Goal: Task Accomplishment & Management: Manage account settings

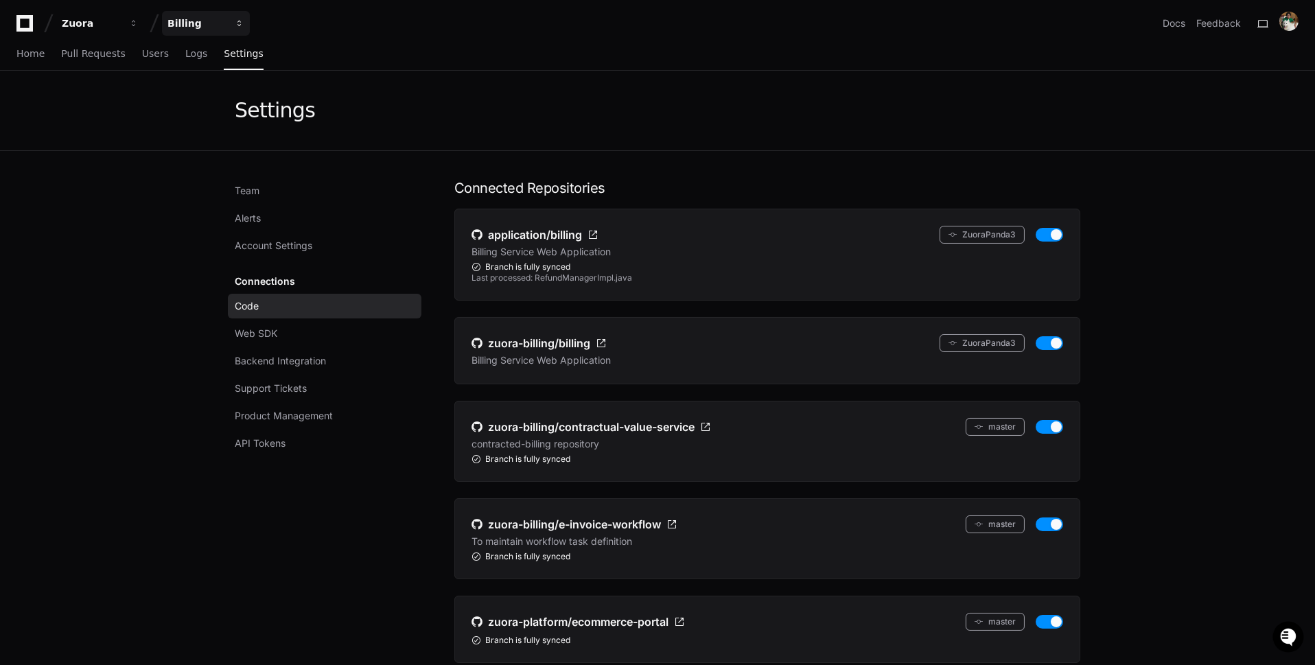
click at [121, 16] on div "Billing" at bounding box center [91, 23] width 59 height 14
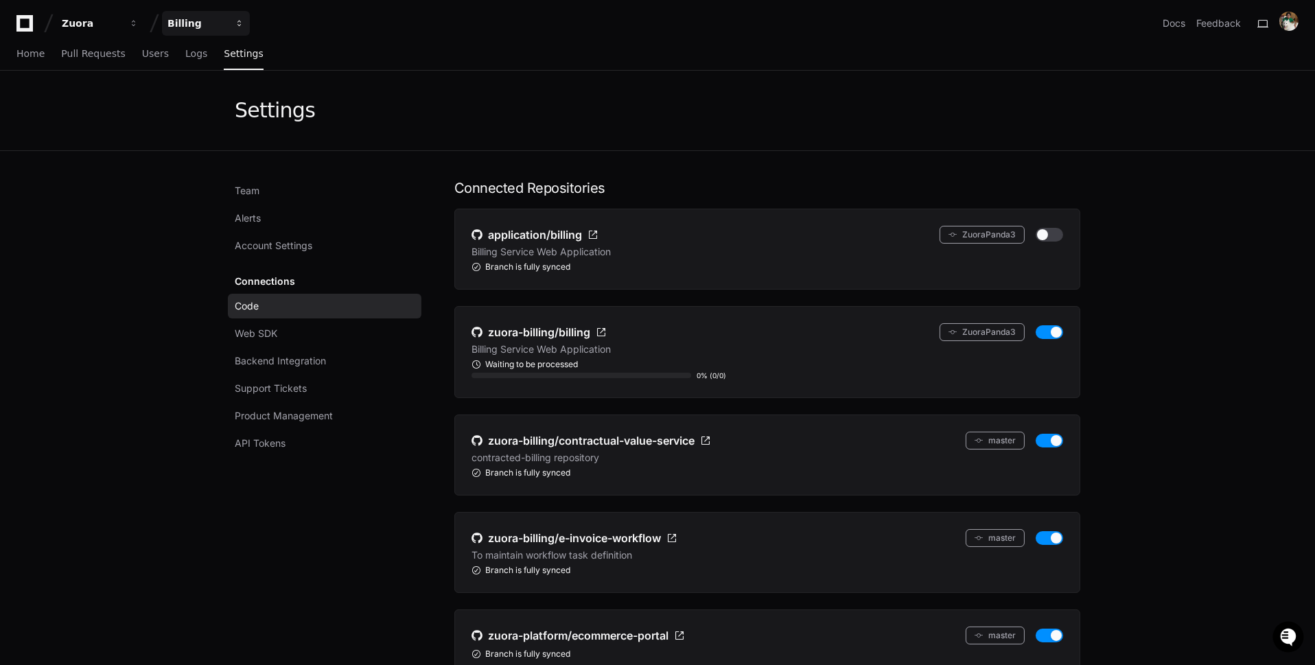
click at [121, 23] on div "Billing" at bounding box center [91, 23] width 59 height 14
click at [115, 30] on button "Zuora" at bounding box center [100, 23] width 88 height 25
click at [1293, 32] on div at bounding box center [1288, 23] width 19 height 23
click at [1293, 29] on img at bounding box center [1288, 21] width 19 height 19
click at [1245, 163] on button "Log Out" at bounding box center [1233, 174] width 85 height 23
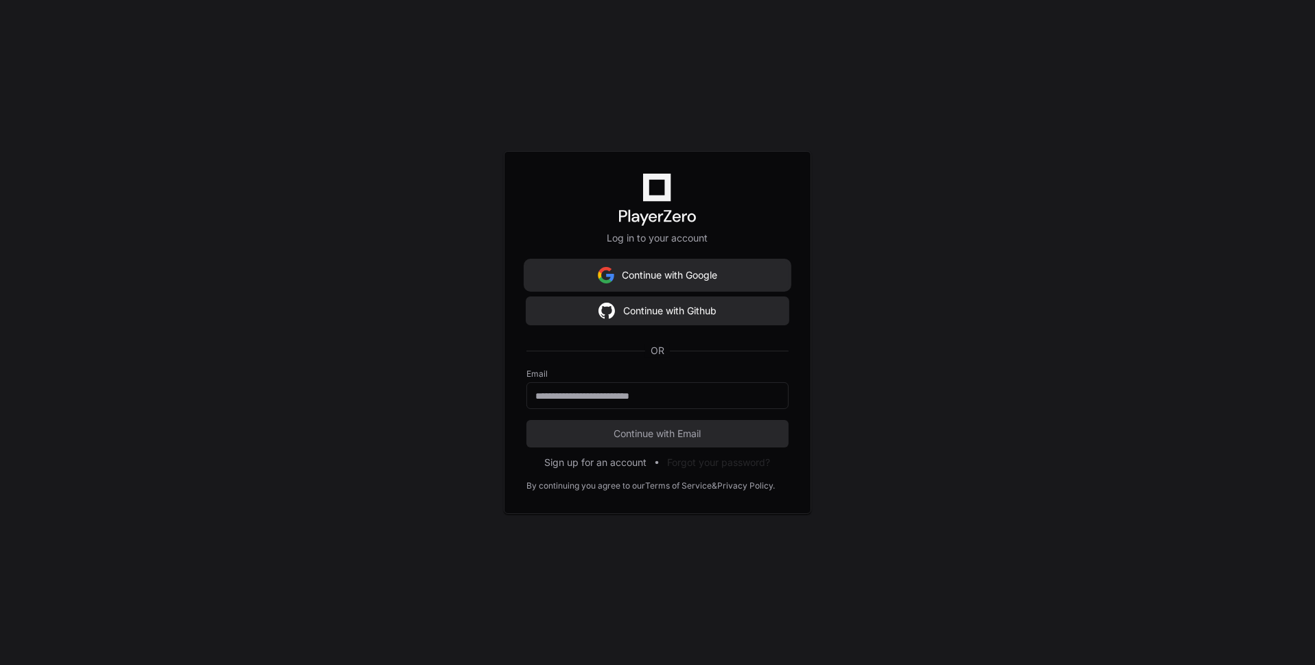
click at [714, 269] on button "Continue with Google" at bounding box center [657, 274] width 262 height 27
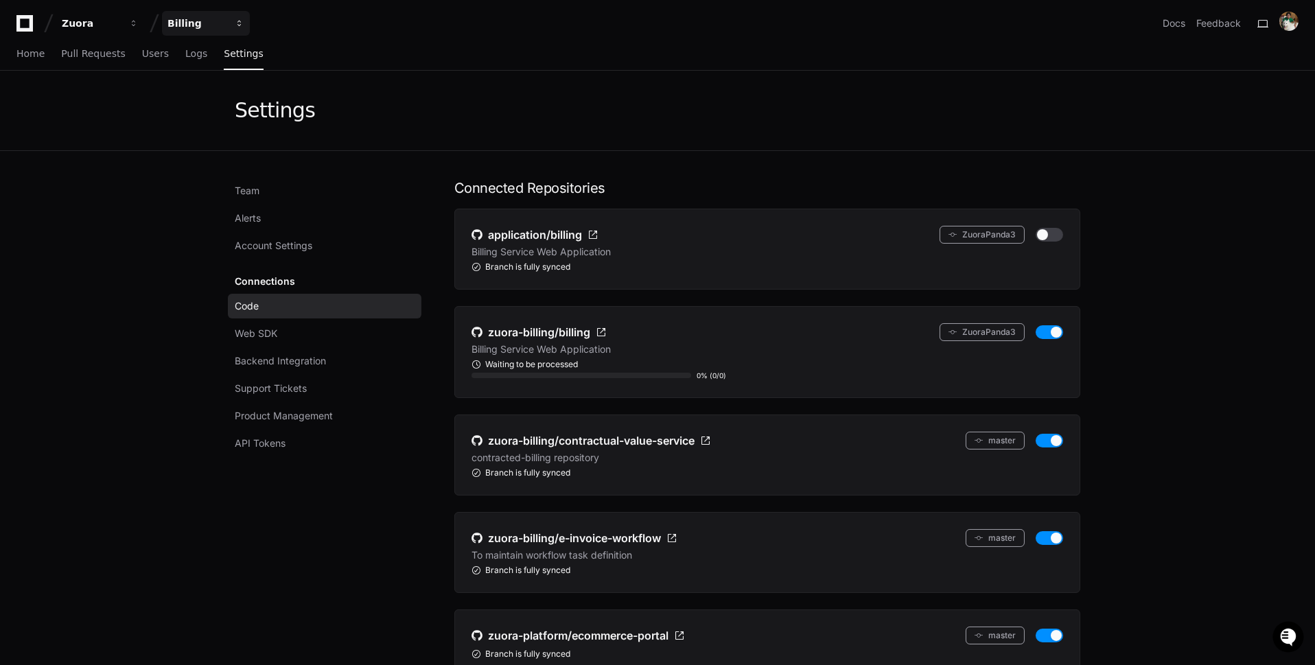
click at [197, 14] on button "Billing" at bounding box center [206, 23] width 88 height 25
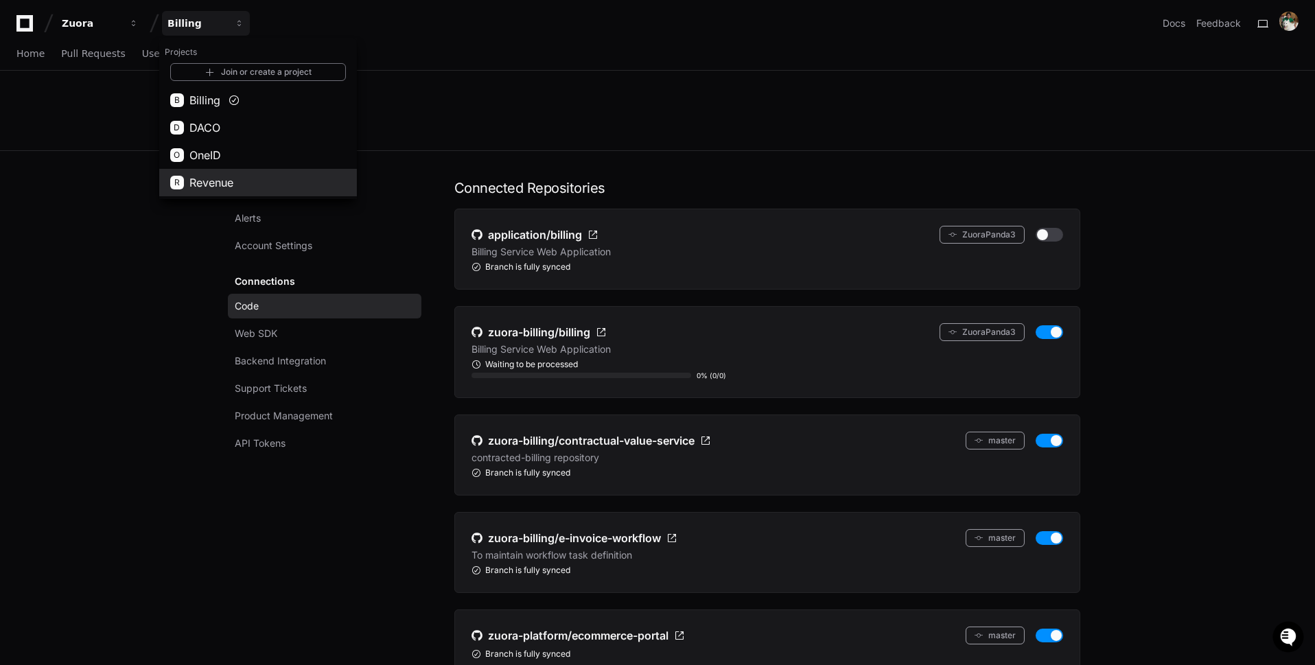
click at [238, 169] on button "R Revenue" at bounding box center [258, 182] width 198 height 27
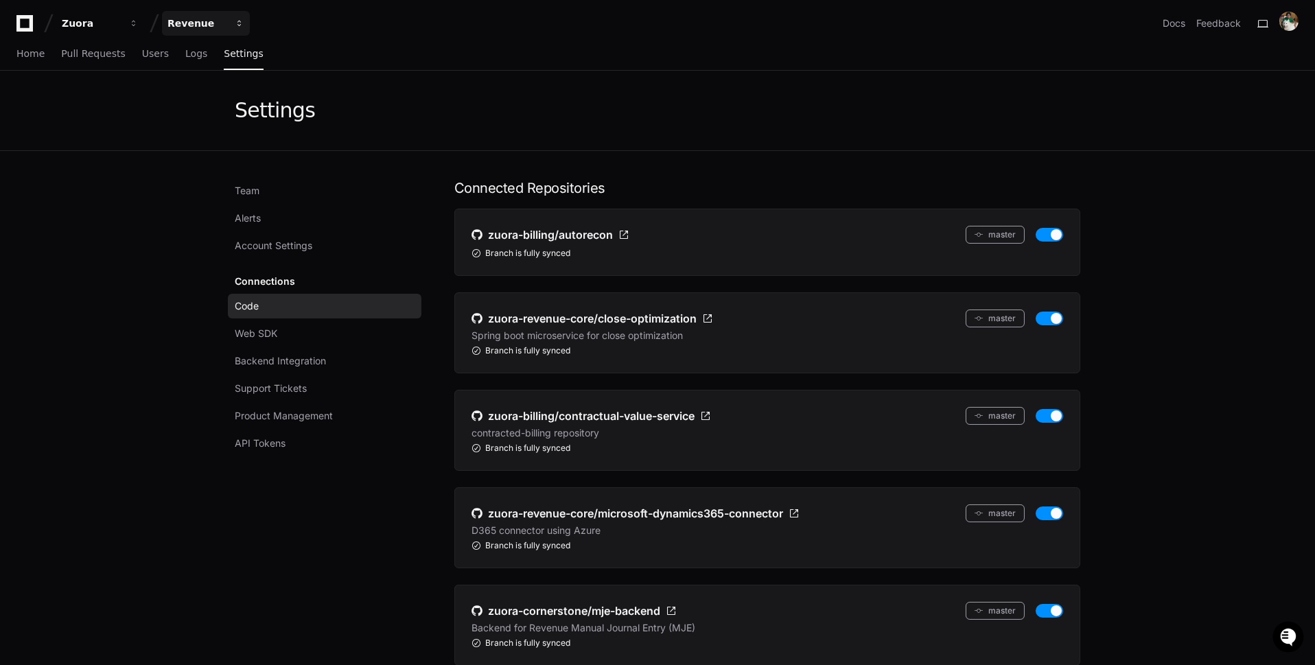
click at [121, 26] on div "Revenue" at bounding box center [91, 23] width 59 height 14
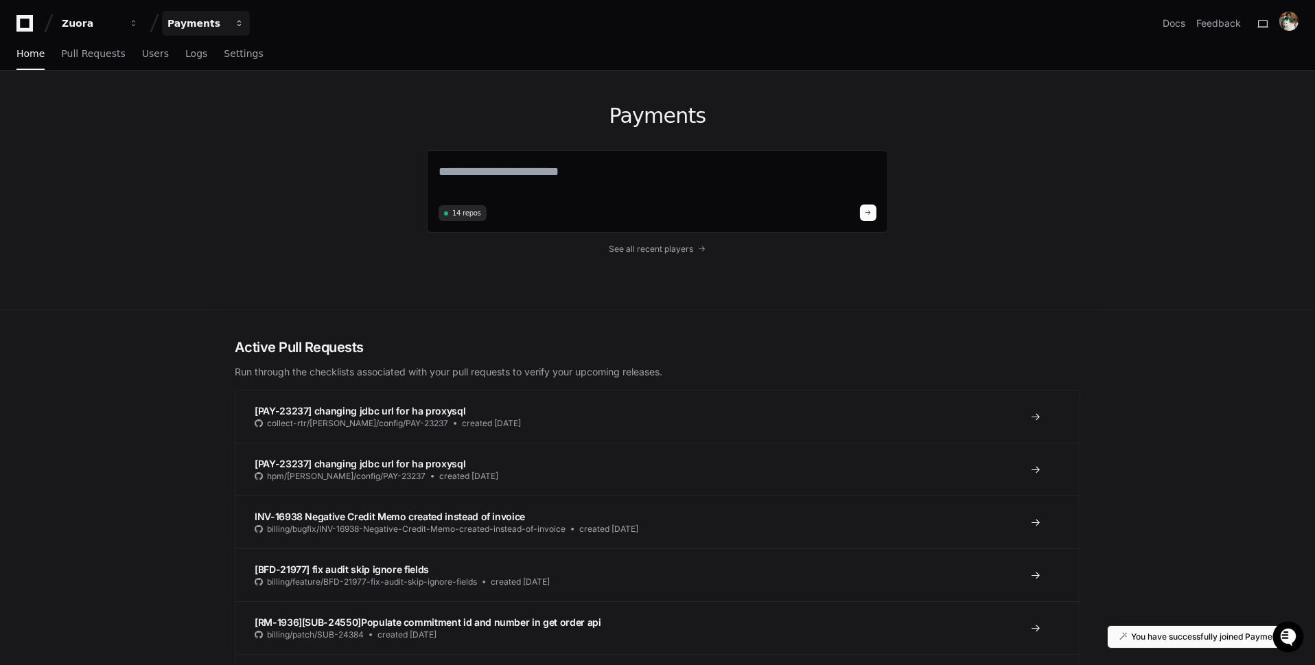
click at [121, 24] on div "Payments" at bounding box center [91, 23] width 59 height 14
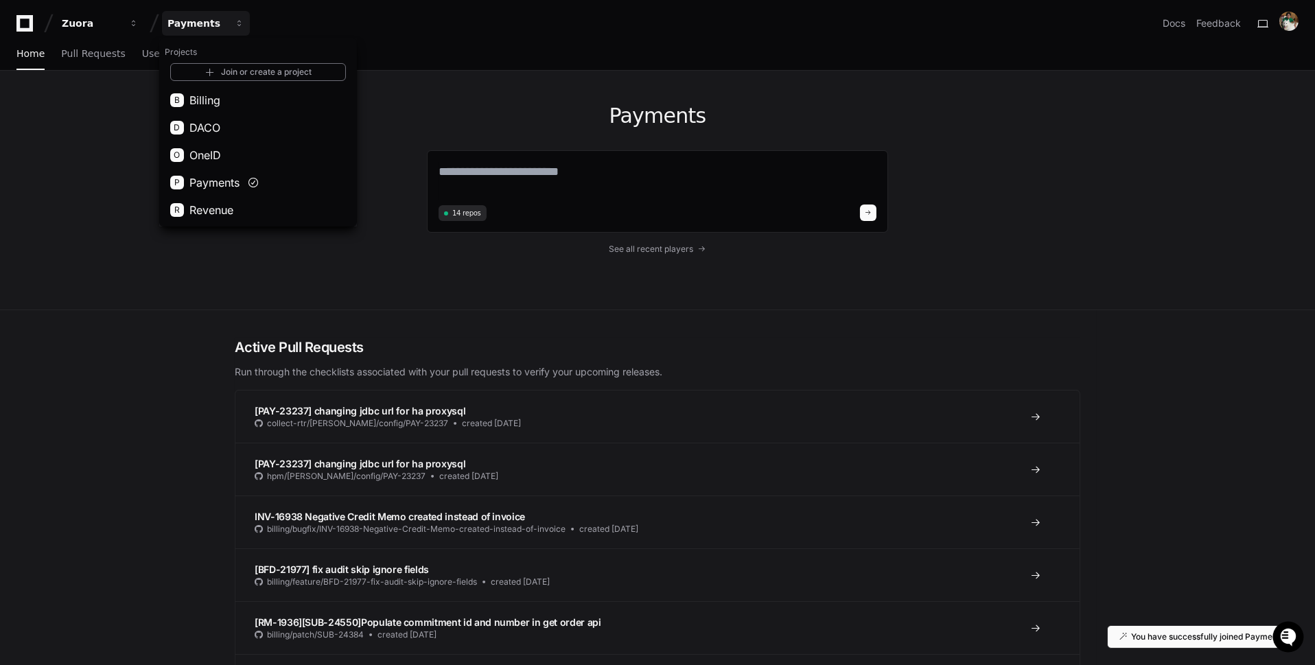
click at [431, 52] on div "Home Pull Requests Users Logs Settings" at bounding box center [657, 54] width 1282 height 32
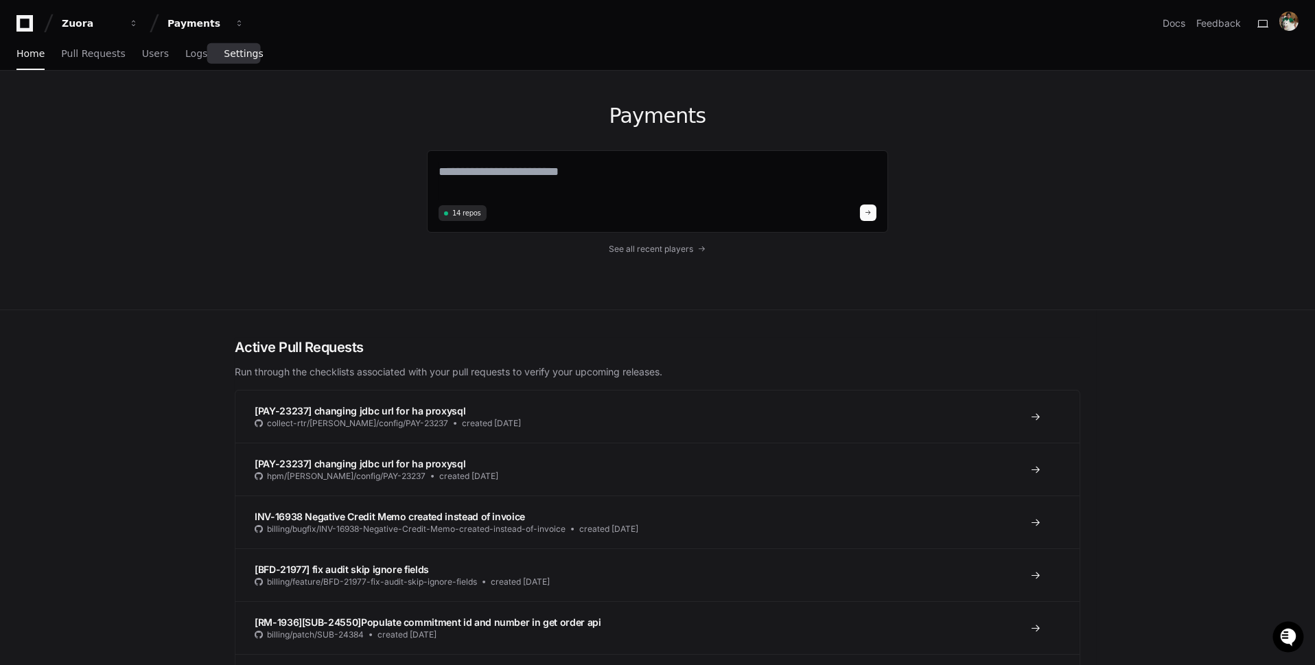
click at [224, 56] on span "Settings" at bounding box center [243, 53] width 39 height 8
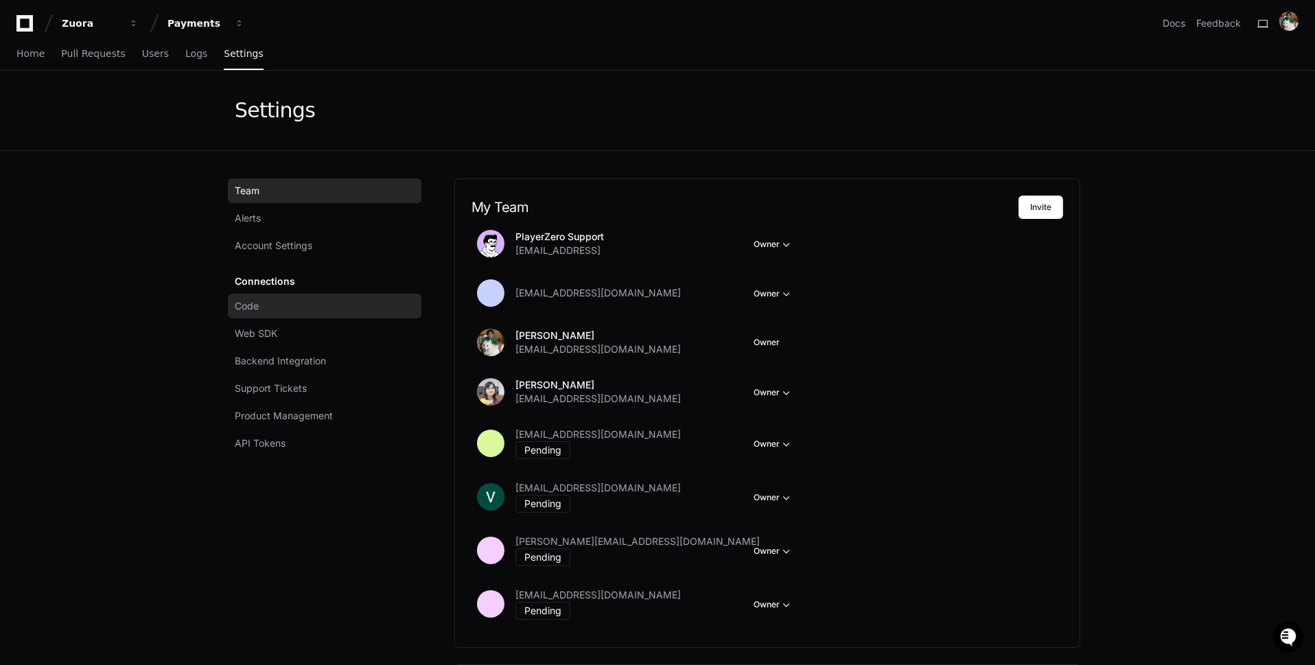
click at [357, 311] on link "Code" at bounding box center [324, 306] width 193 height 25
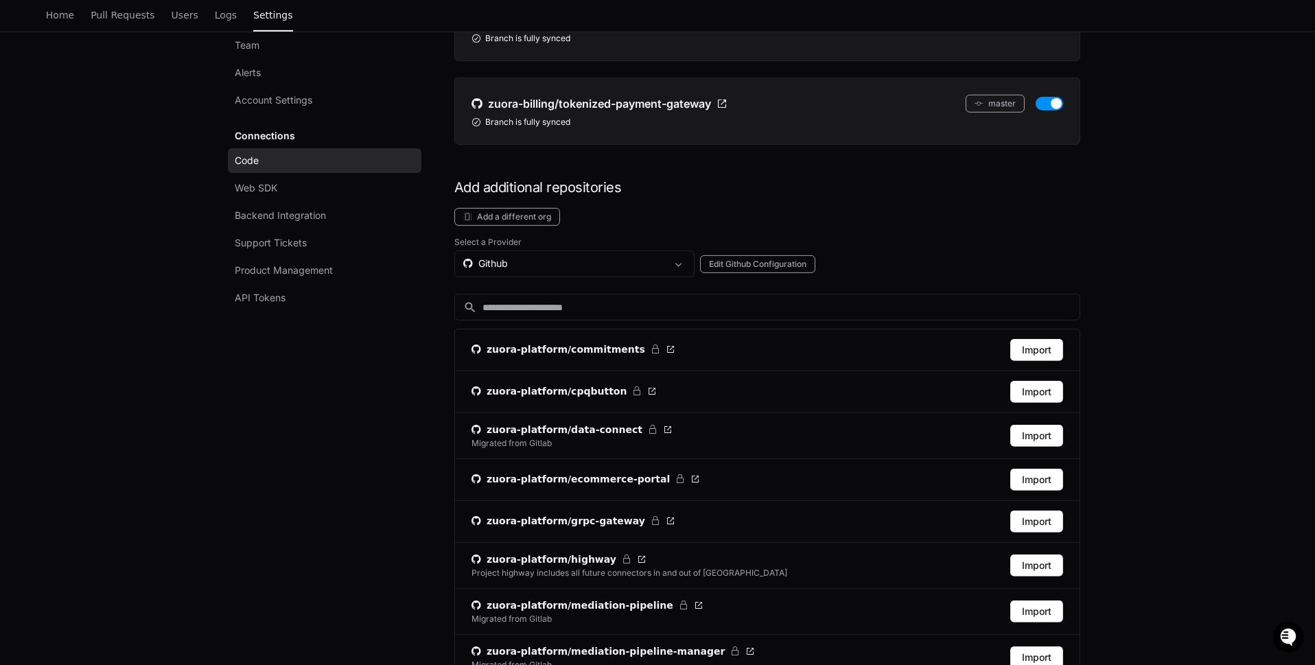
scroll to position [1269, 0]
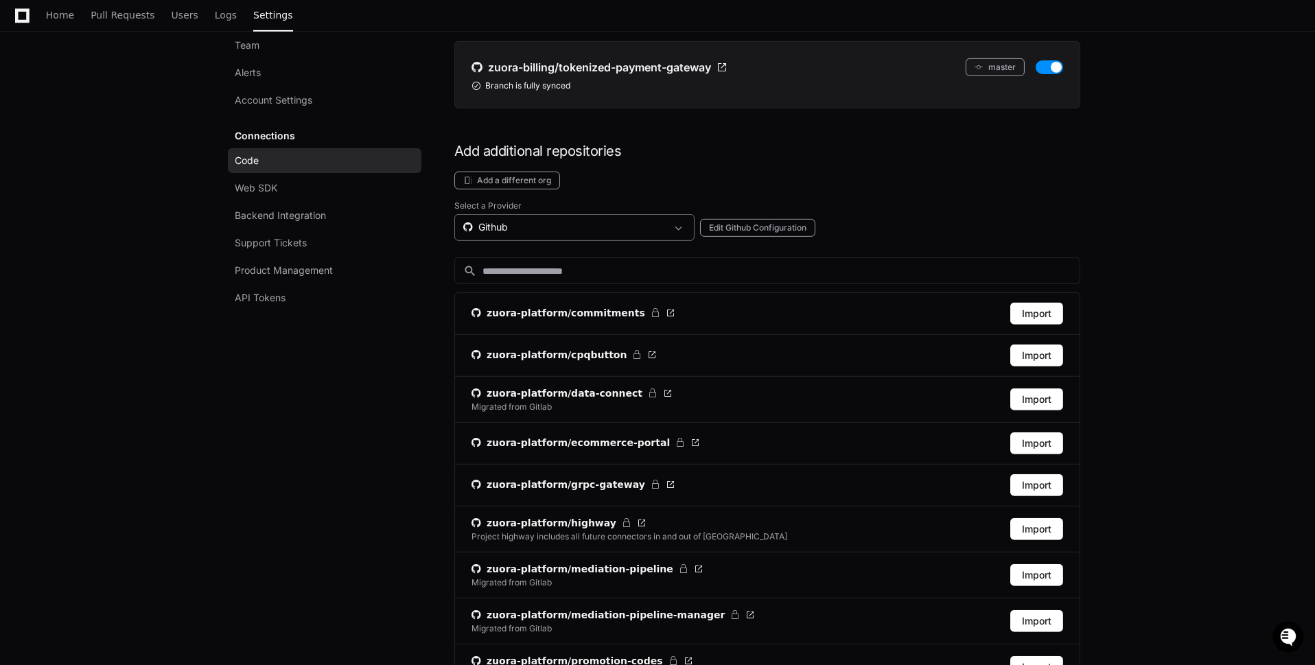
click at [577, 220] on div "Github" at bounding box center [564, 227] width 203 height 14
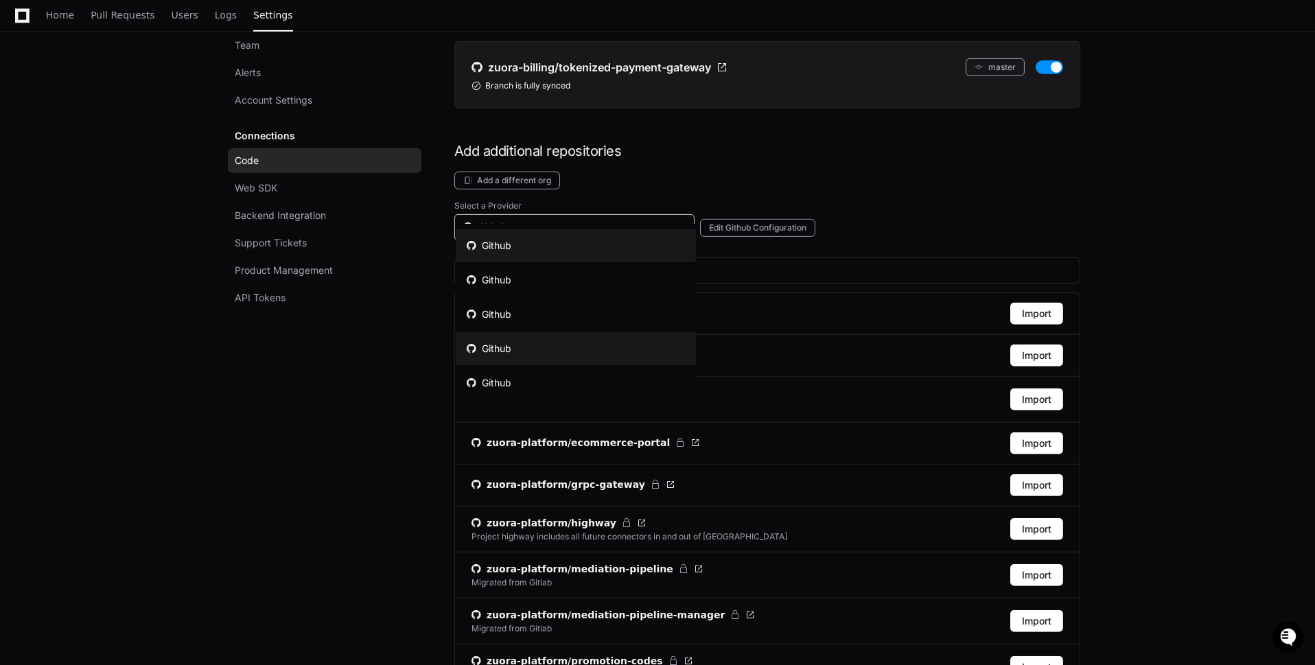
scroll to position [28, 0]
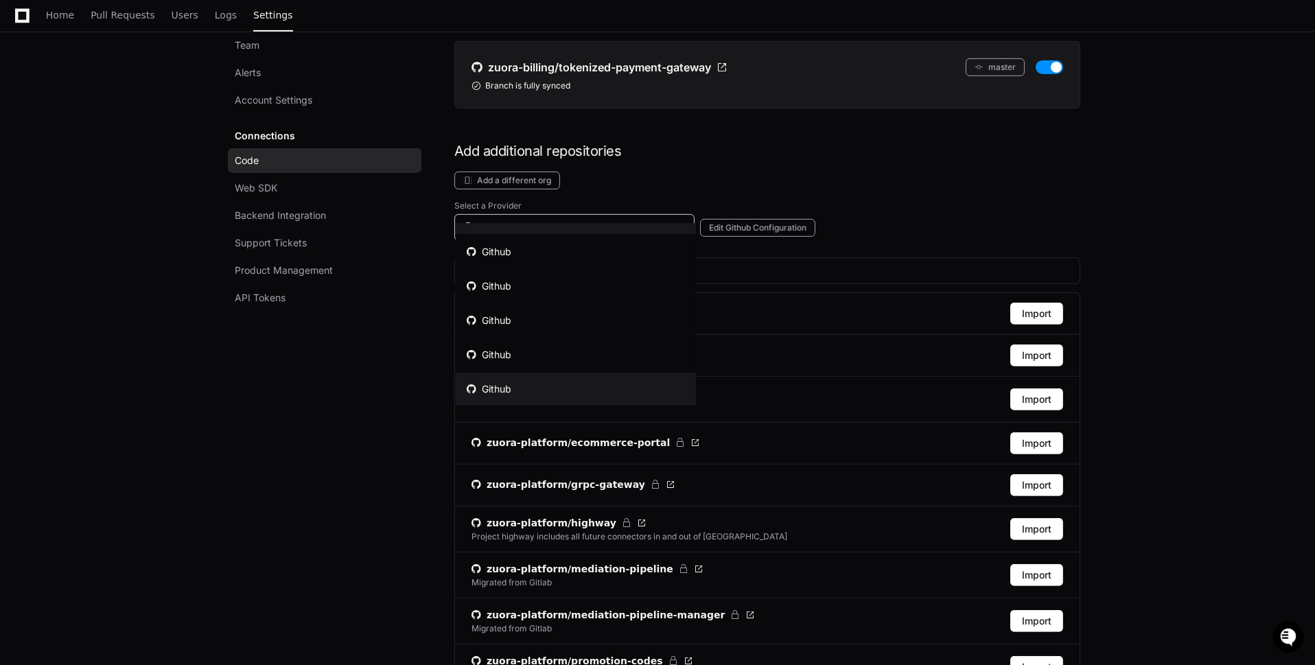
click at [577, 379] on mat-option "Github" at bounding box center [576, 389] width 240 height 33
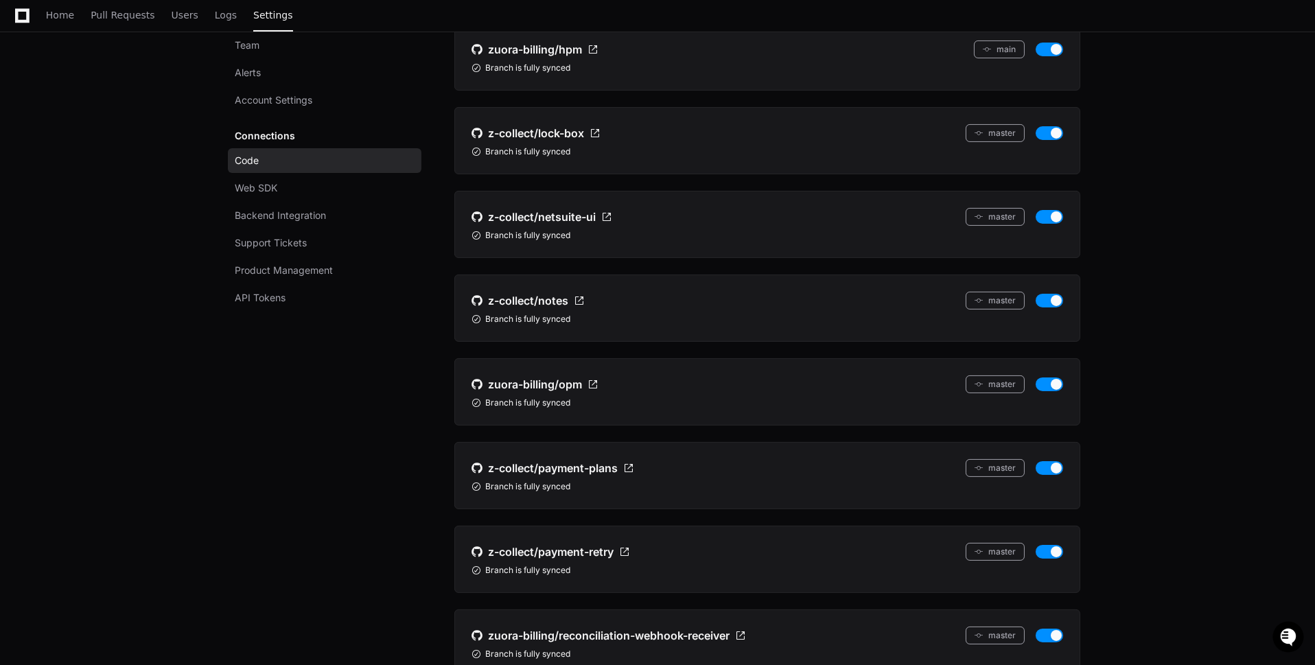
scroll to position [904, 0]
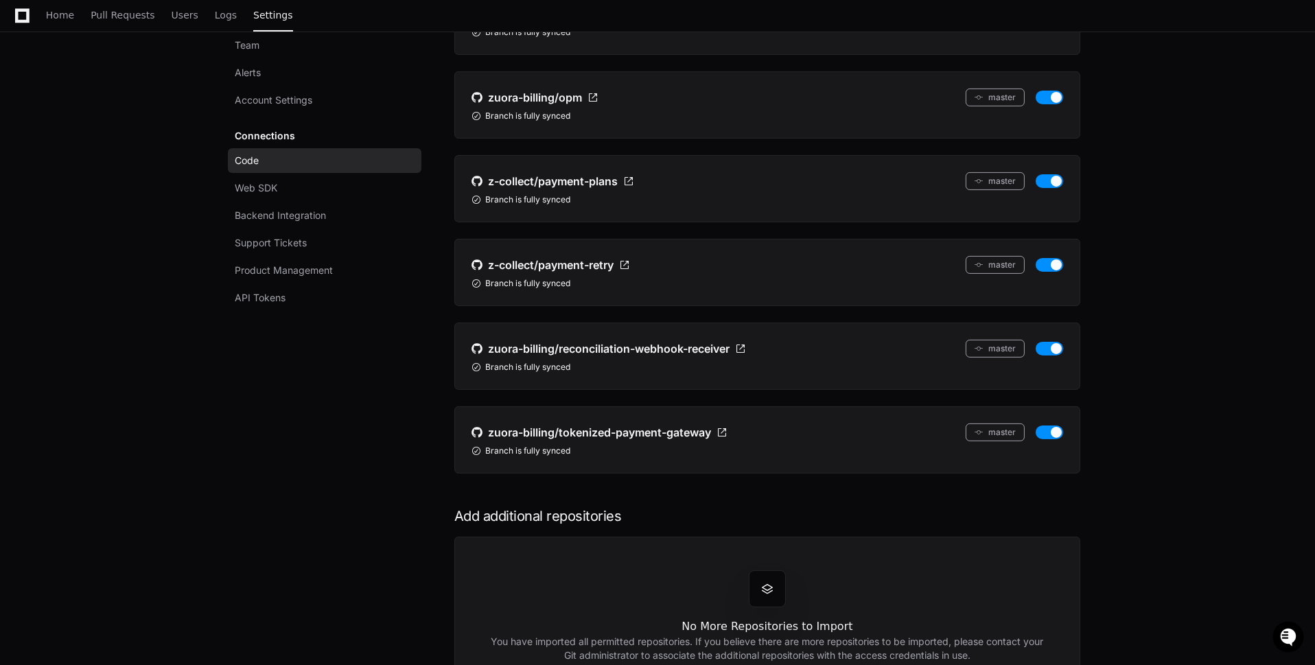
click at [272, 167] on link "Code" at bounding box center [324, 160] width 193 height 25
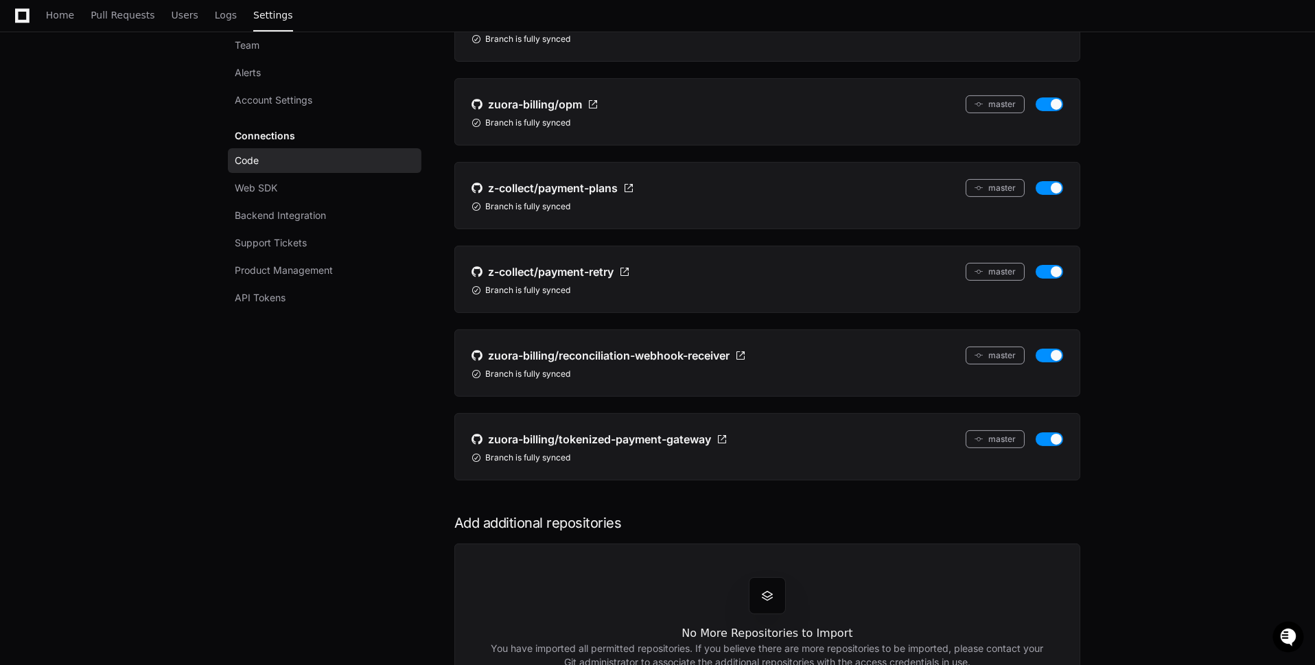
scroll to position [1037, 0]
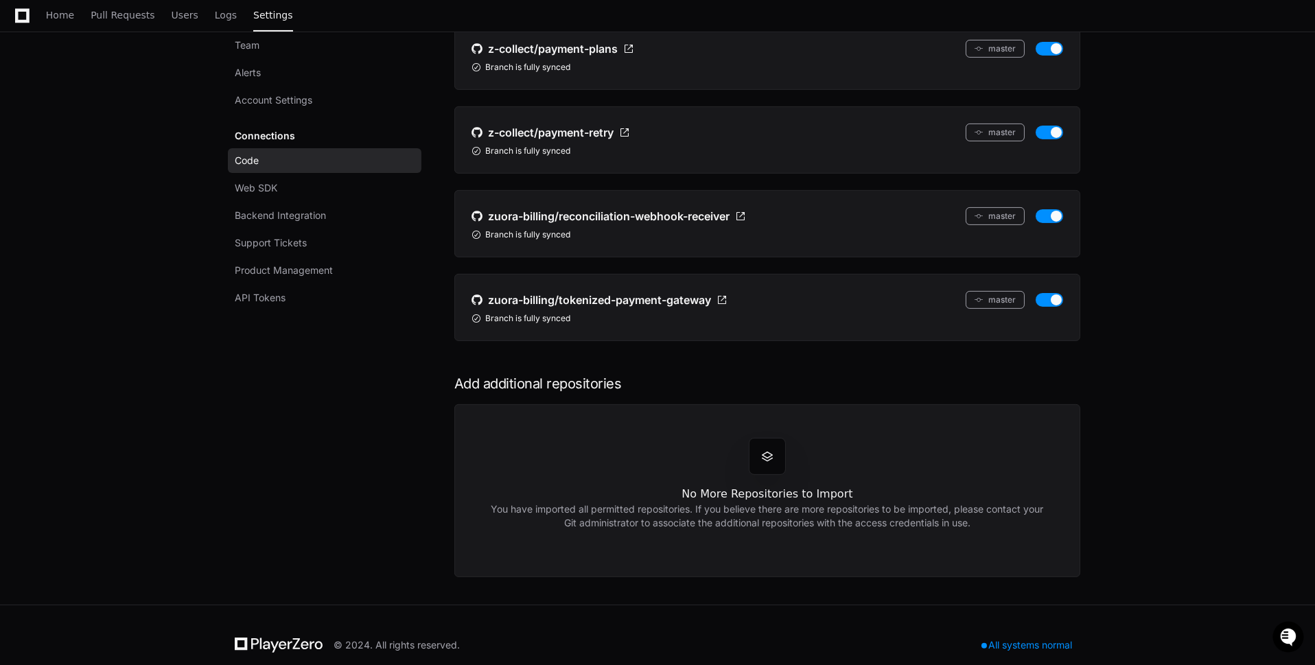
click at [670, 374] on h1 "Add additional repositories" at bounding box center [767, 383] width 626 height 19
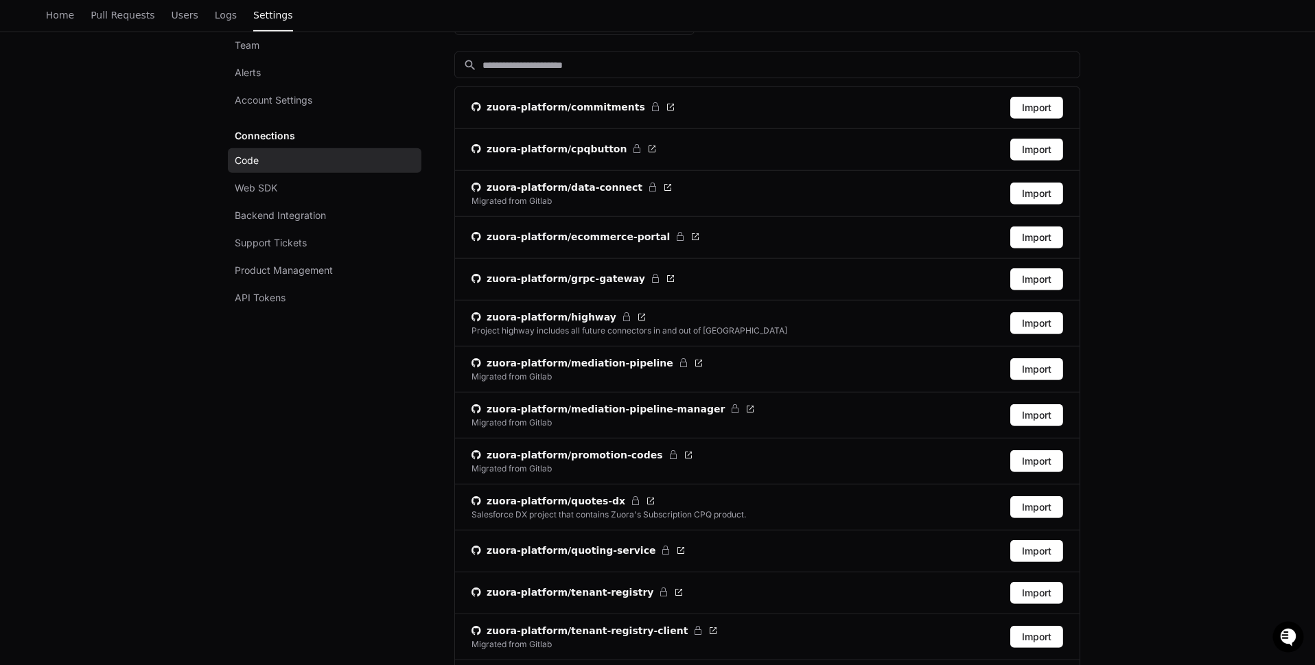
scroll to position [1157, 0]
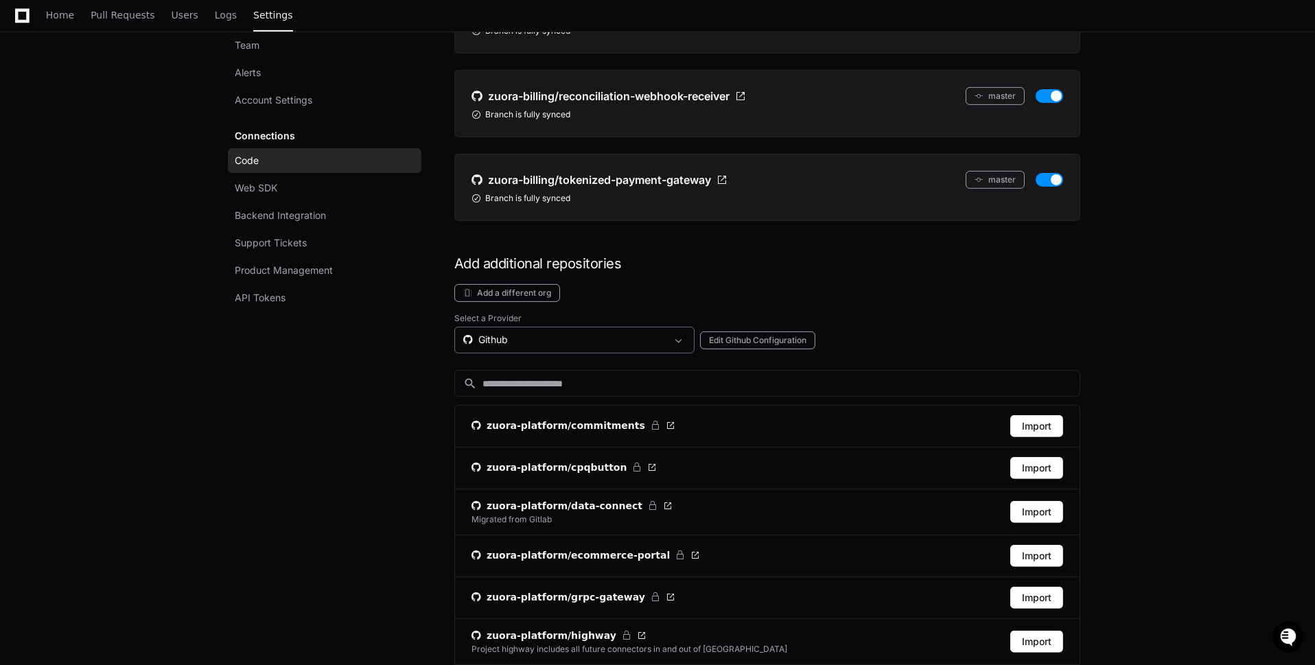
click at [554, 333] on div "Github" at bounding box center [564, 340] width 203 height 14
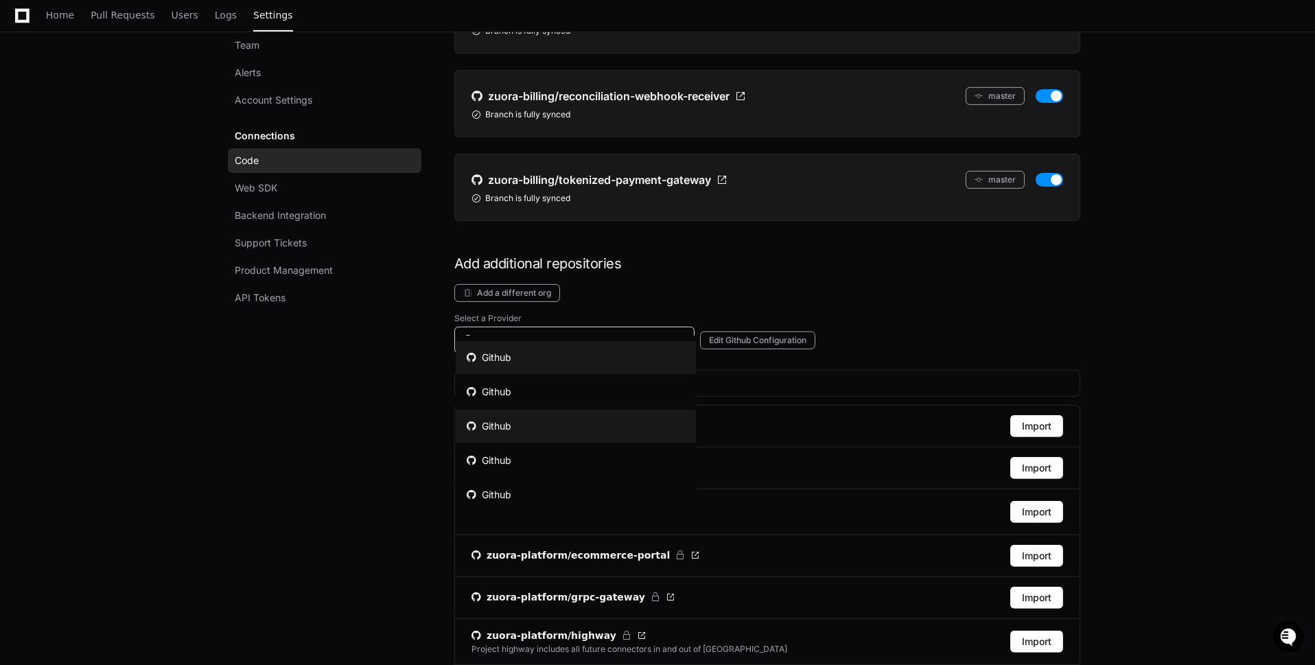
scroll to position [28, 0]
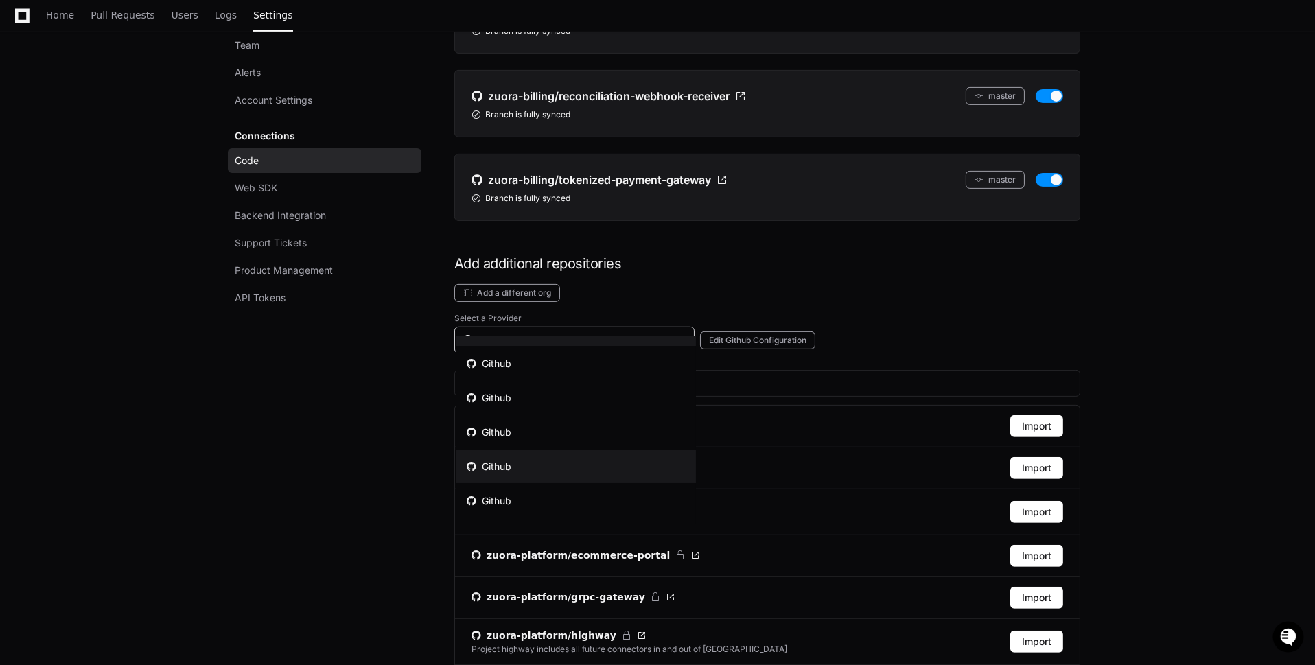
click at [561, 478] on mat-option "Github" at bounding box center [576, 466] width 240 height 33
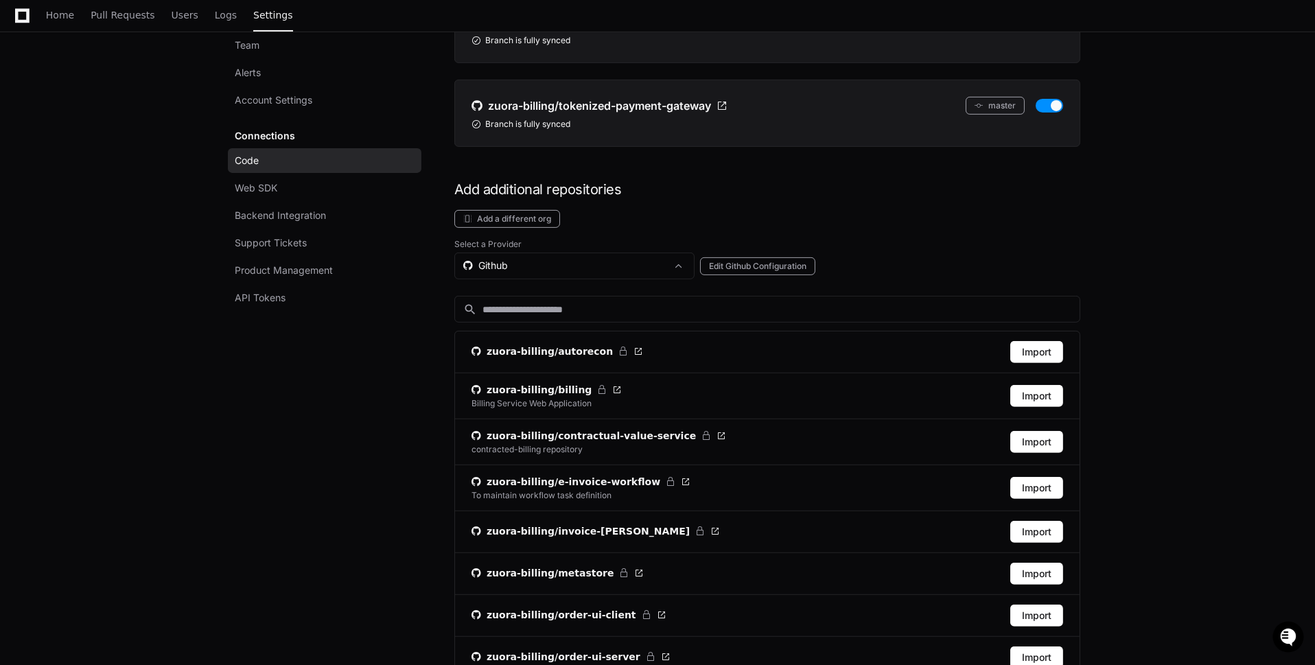
scroll to position [1232, 0]
click at [1034, 384] on button "Import" at bounding box center [1036, 395] width 53 height 22
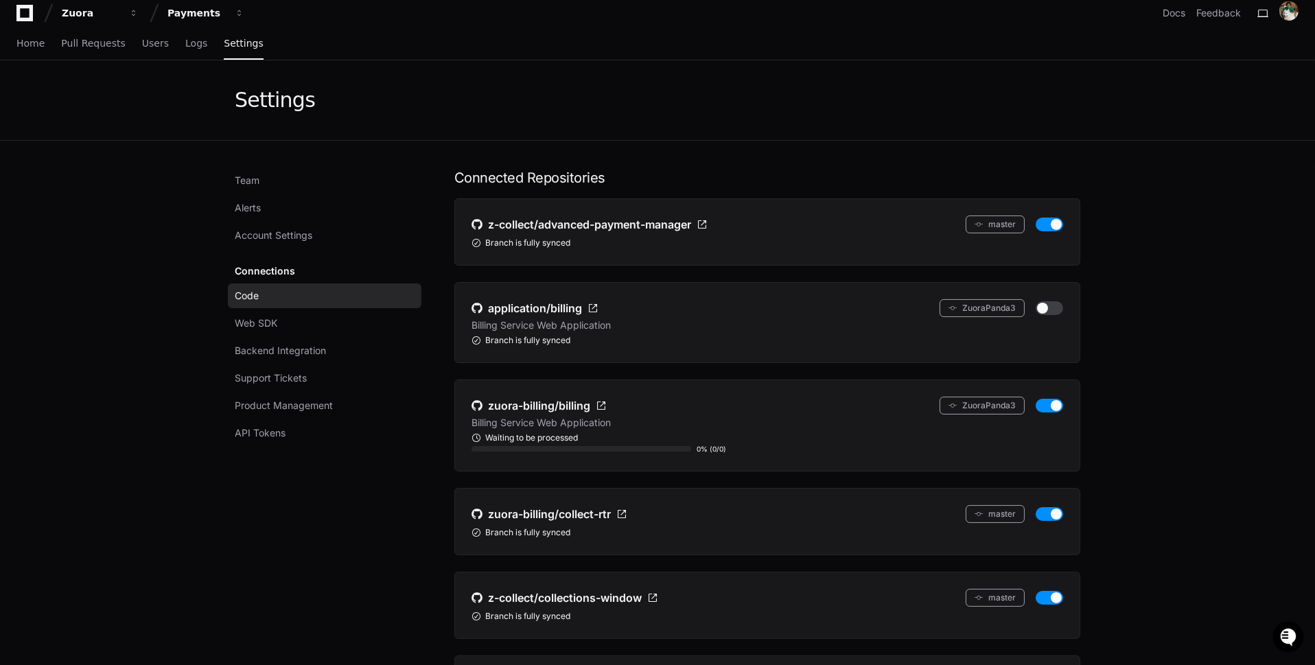
scroll to position [0, 0]
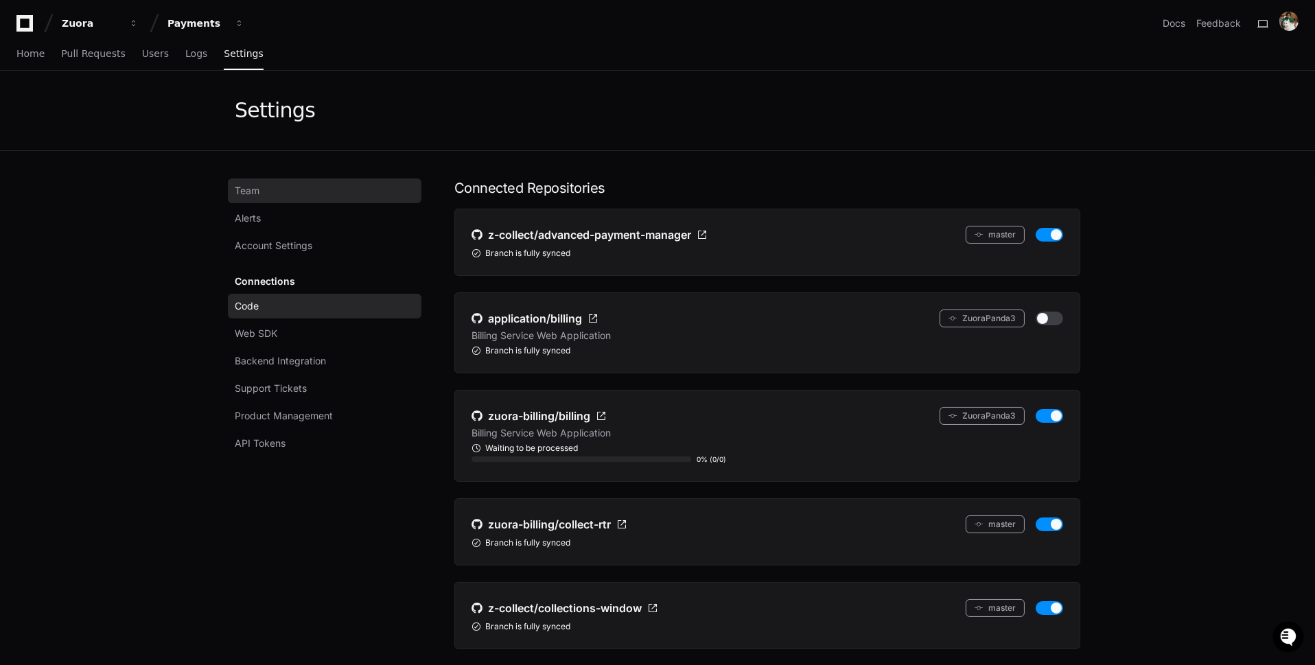
click at [348, 192] on link "Team" at bounding box center [324, 190] width 193 height 25
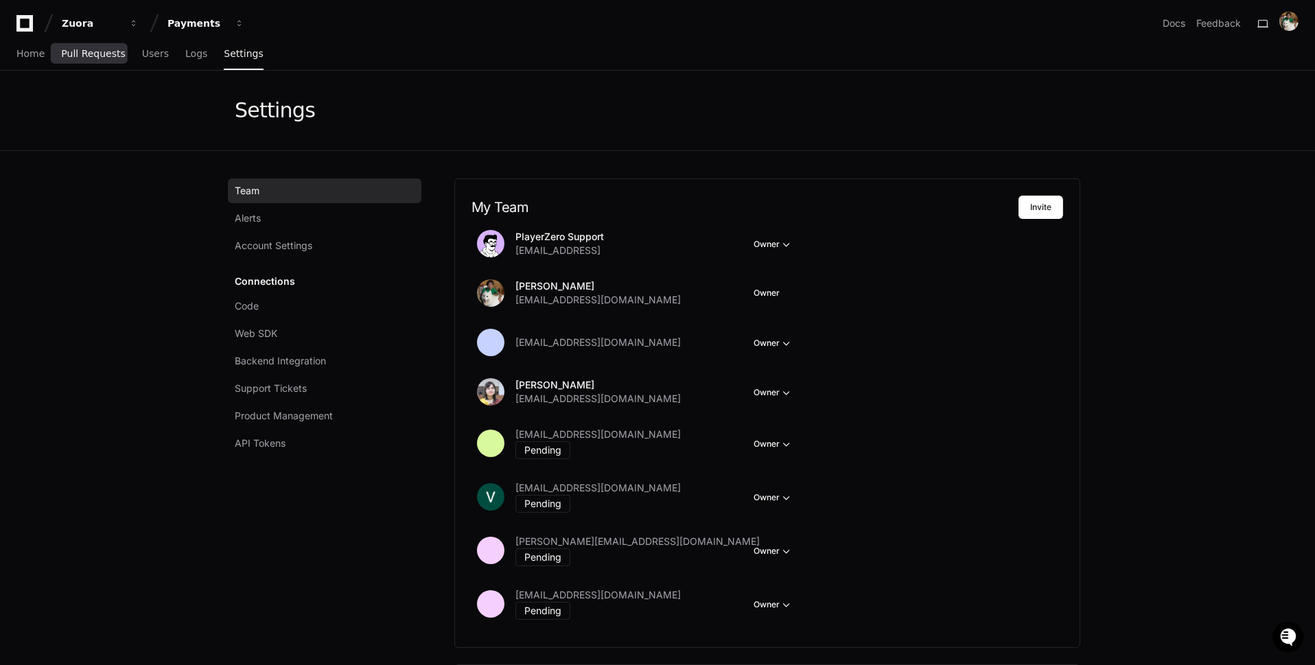
click at [103, 60] on link "Pull Requests" at bounding box center [93, 54] width 64 height 32
